Goal: Transaction & Acquisition: Purchase product/service

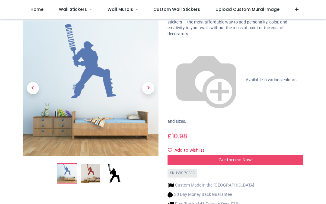
scroll to position [51, 0]
click at [119, 164] on img at bounding box center [113, 173] width 19 height 19
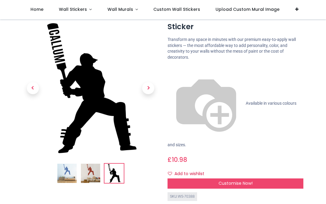
scroll to position [28, 0]
